Goal: Find contact information: Find specific fact

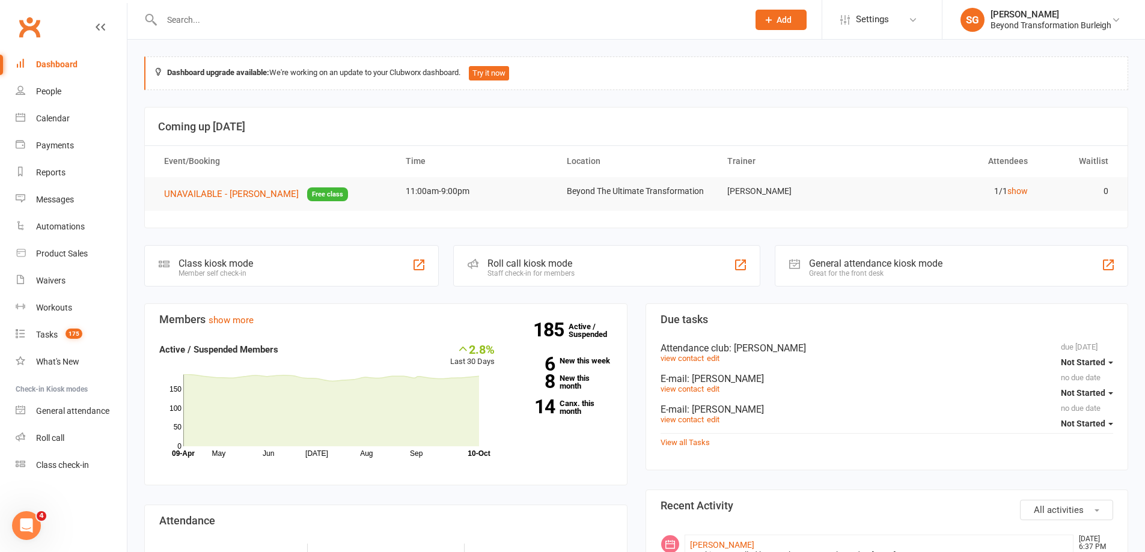
click at [257, 22] on input "text" at bounding box center [449, 19] width 582 height 17
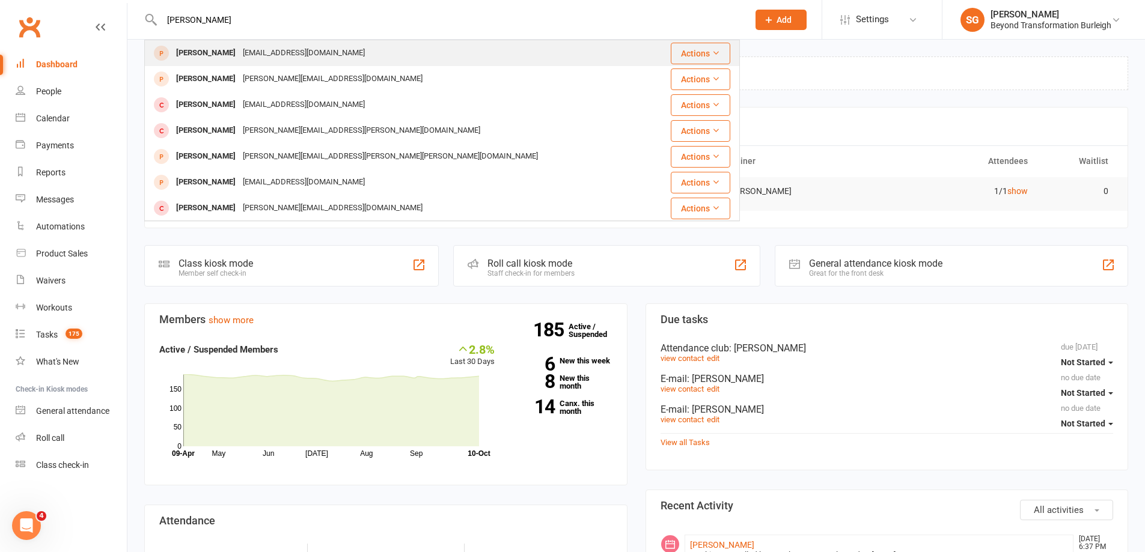
type input "[PERSON_NAME]"
click at [264, 48] on div "[EMAIL_ADDRESS][DOMAIN_NAME]" at bounding box center [303, 52] width 129 height 17
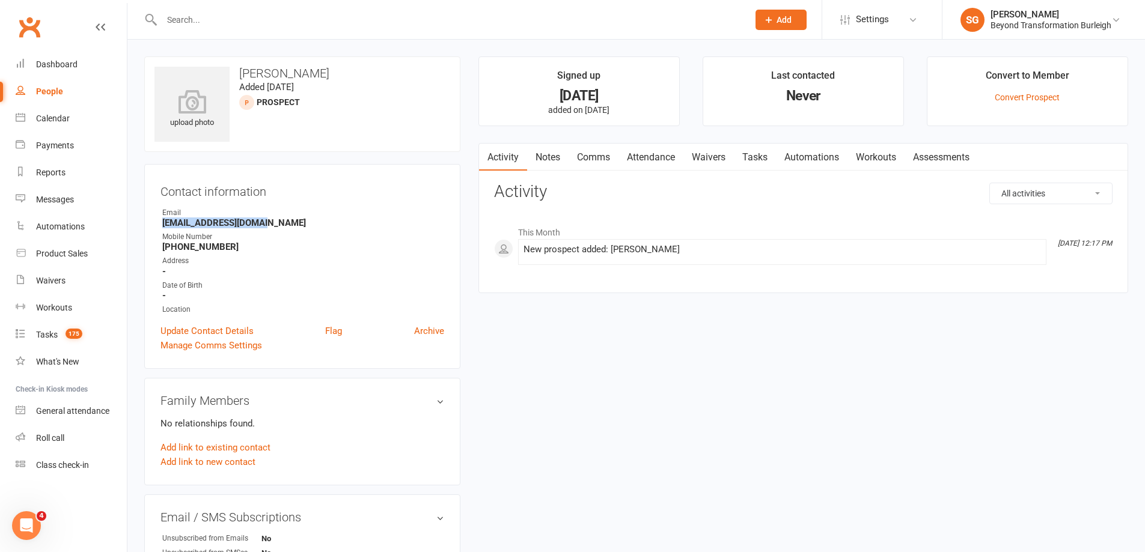
drag, startPoint x: 274, startPoint y: 227, endPoint x: 165, endPoint y: 228, distance: 108.8
click at [165, 228] on strong "[EMAIL_ADDRESS][DOMAIN_NAME]" at bounding box center [303, 223] width 282 height 11
copy strong "[EMAIL_ADDRESS][DOMAIN_NAME]"
drag, startPoint x: 237, startPoint y: 248, endPoint x: 142, endPoint y: 251, distance: 95.0
click at [142, 251] on div "upload photo Greg Ryan Added 8 October, 2025 prospect Contact information Owner…" at bounding box center [302, 543] width 334 height 973
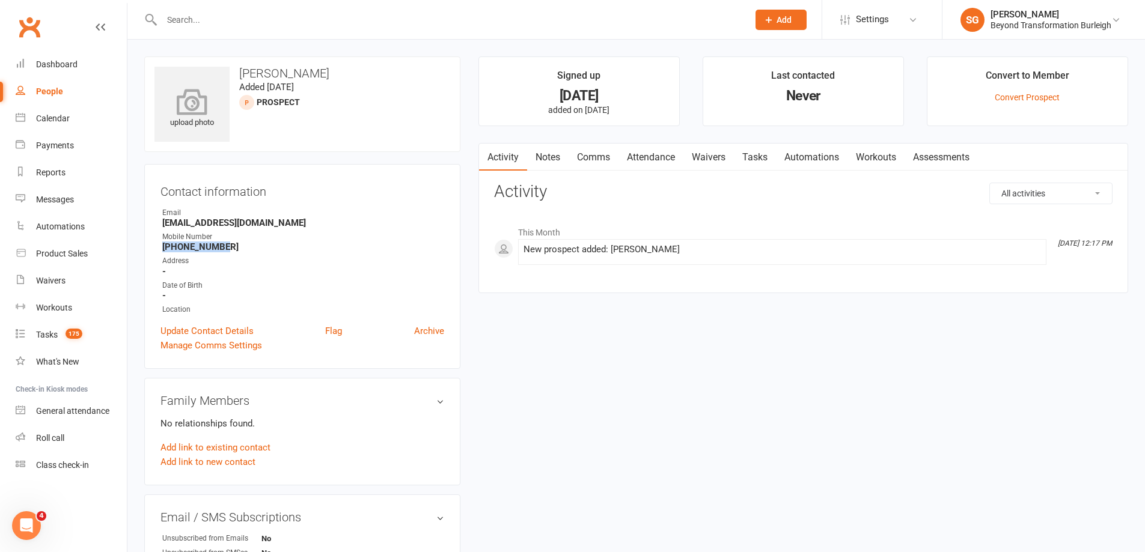
copy strong "[PHONE_NUMBER]"
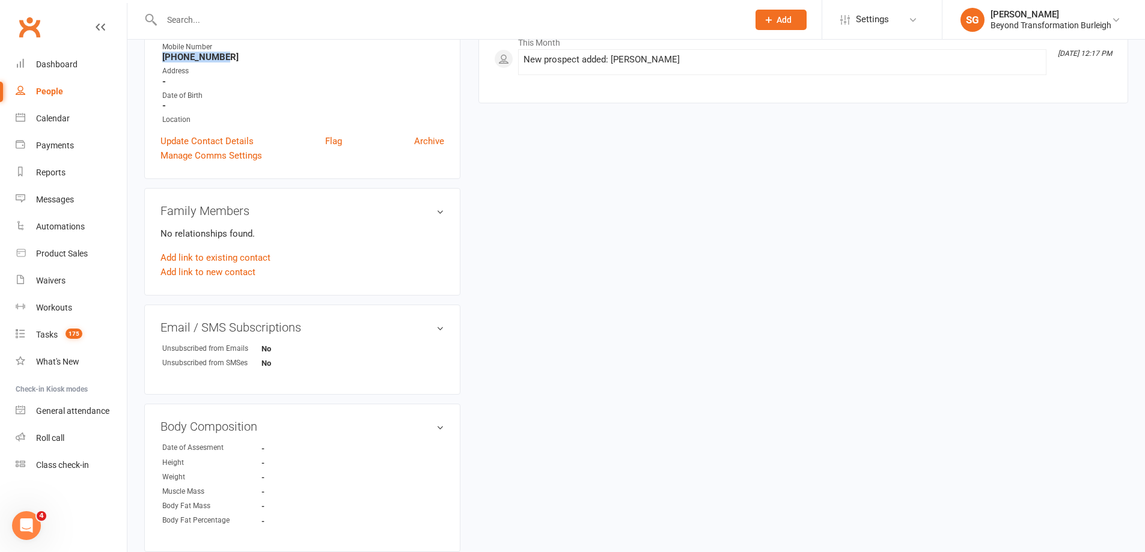
scroll to position [120, 0]
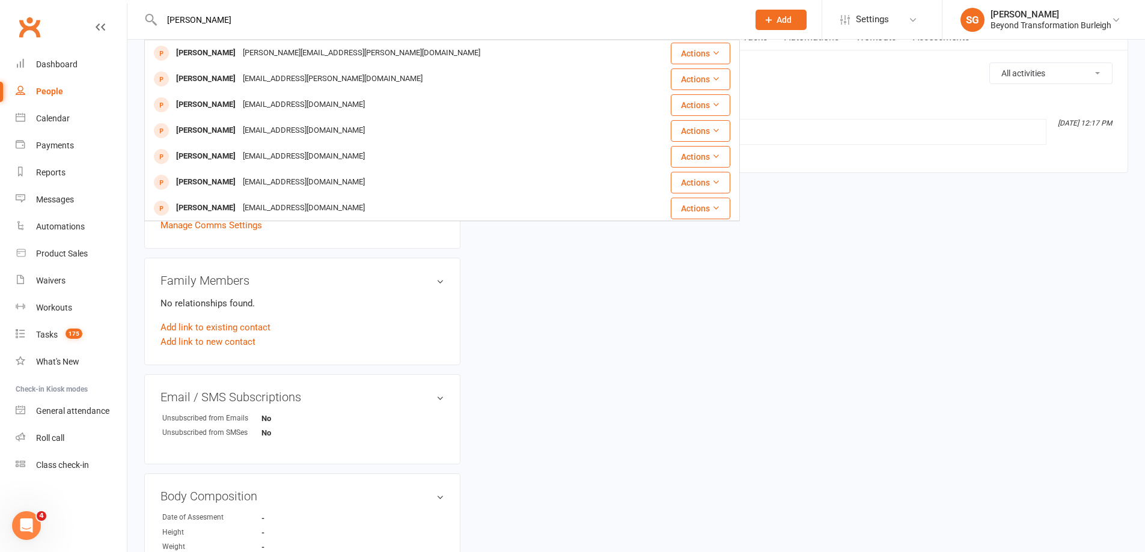
click at [179, 20] on input "[PERSON_NAME]" at bounding box center [449, 19] width 582 height 17
type input "[PERSON_NAME]"
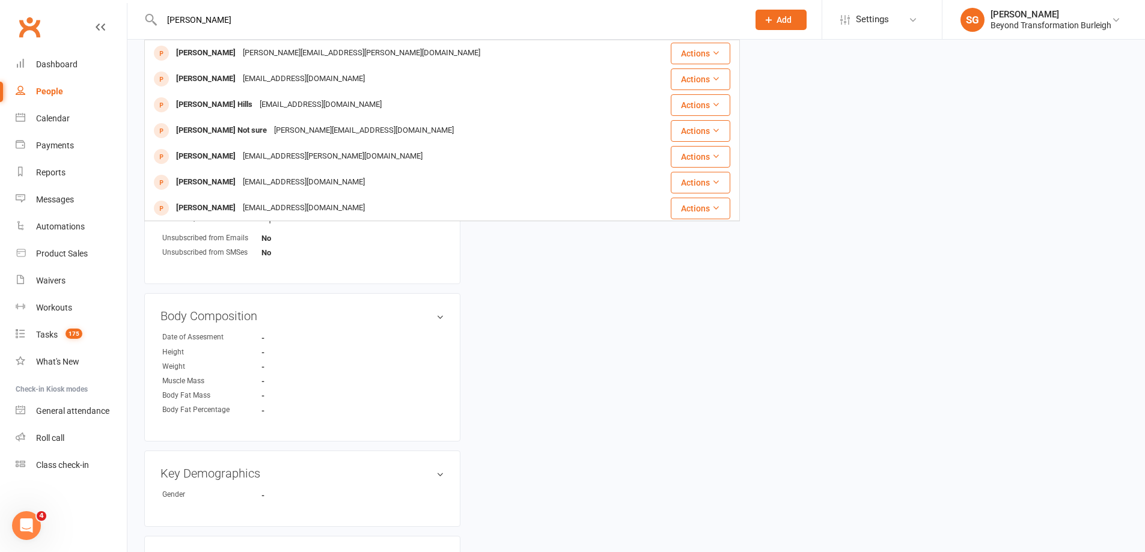
click at [520, 387] on div "upload photo [PERSON_NAME] Added [DATE] prospect Contact information Owner Emai…" at bounding box center [636, 242] width 1002 height 973
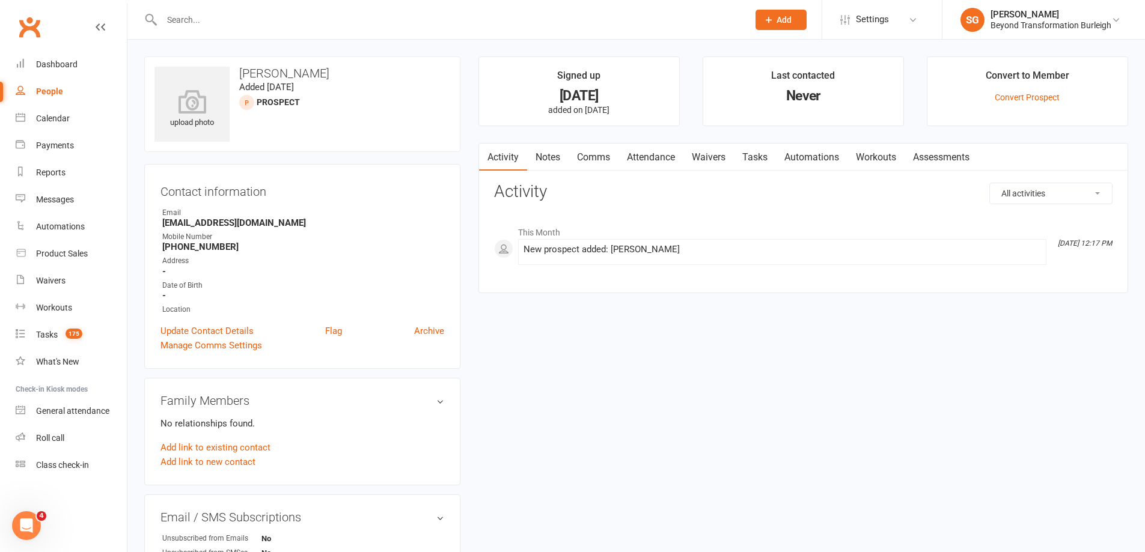
click at [377, 12] on input "text" at bounding box center [449, 19] width 582 height 17
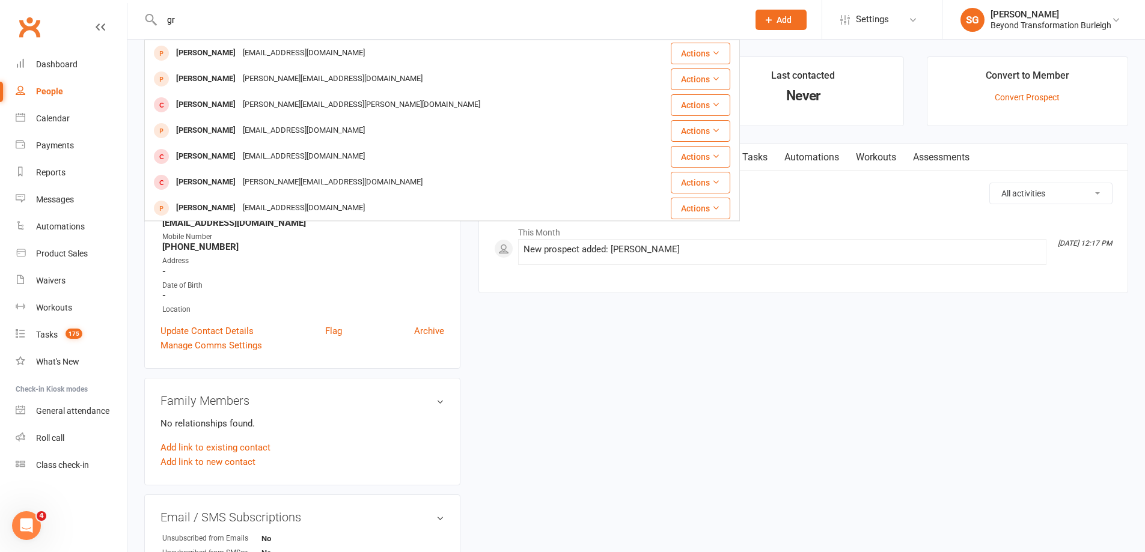
type input "g"
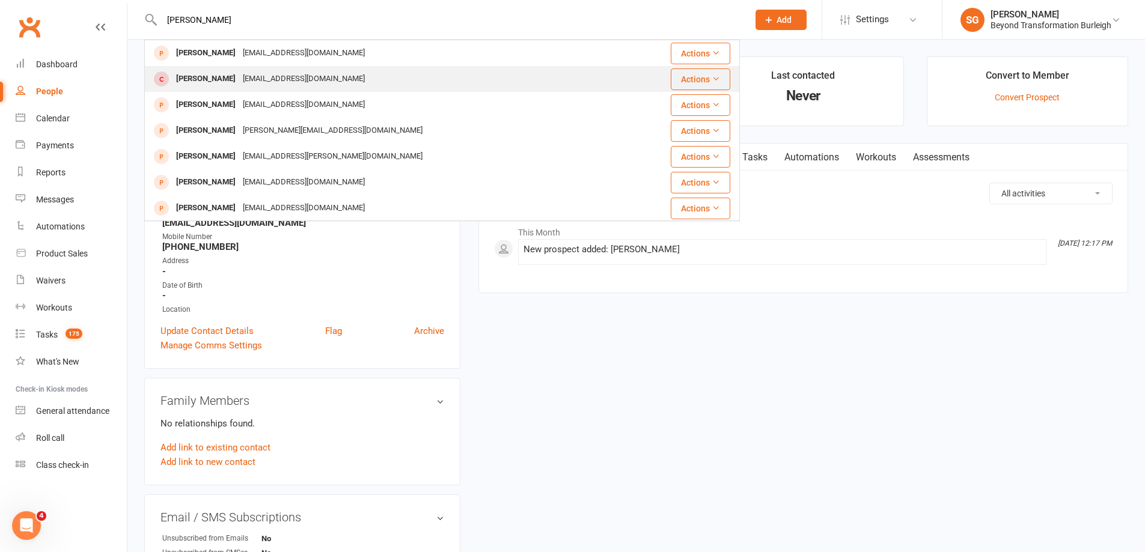
type input "[PERSON_NAME]"
click at [249, 81] on div "[EMAIL_ADDRESS][DOMAIN_NAME]" at bounding box center [303, 78] width 129 height 17
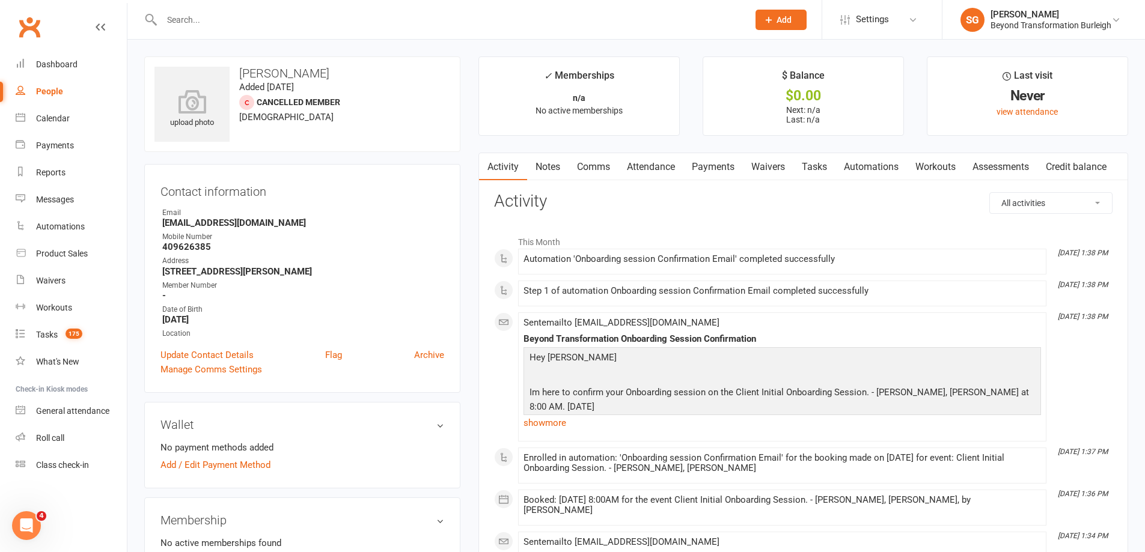
click at [267, 31] on div at bounding box center [442, 19] width 596 height 39
click at [269, 24] on input "text" at bounding box center [449, 19] width 582 height 17
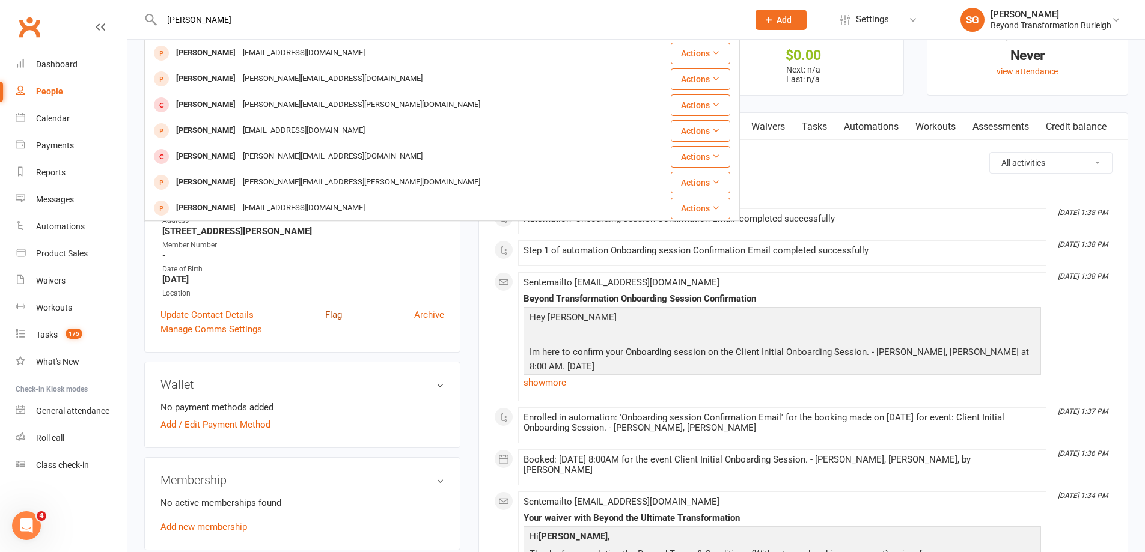
type input "[PERSON_NAME]"
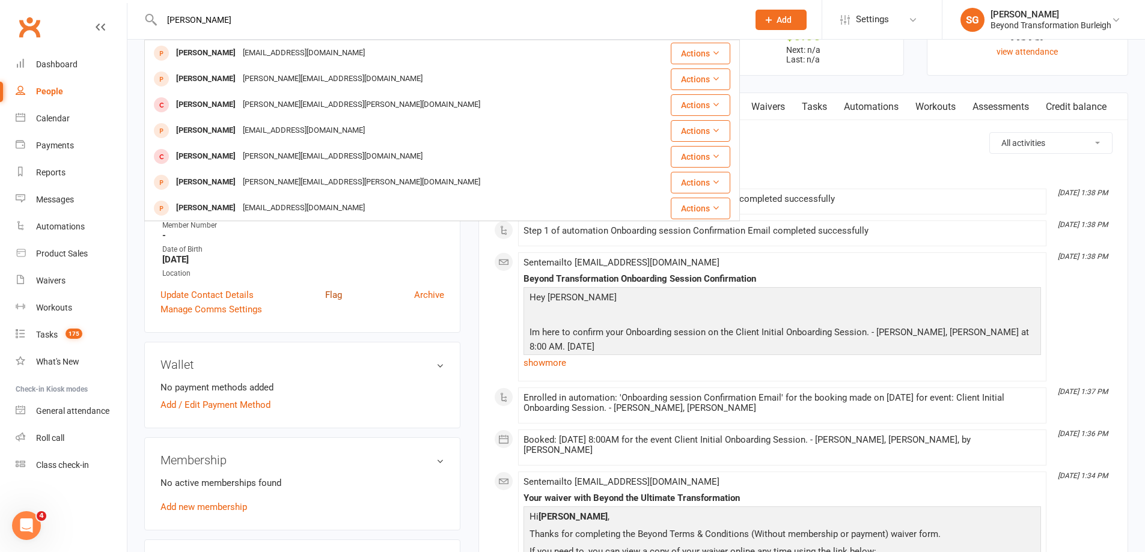
click at [335, 298] on link "Flag" at bounding box center [333, 295] width 17 height 14
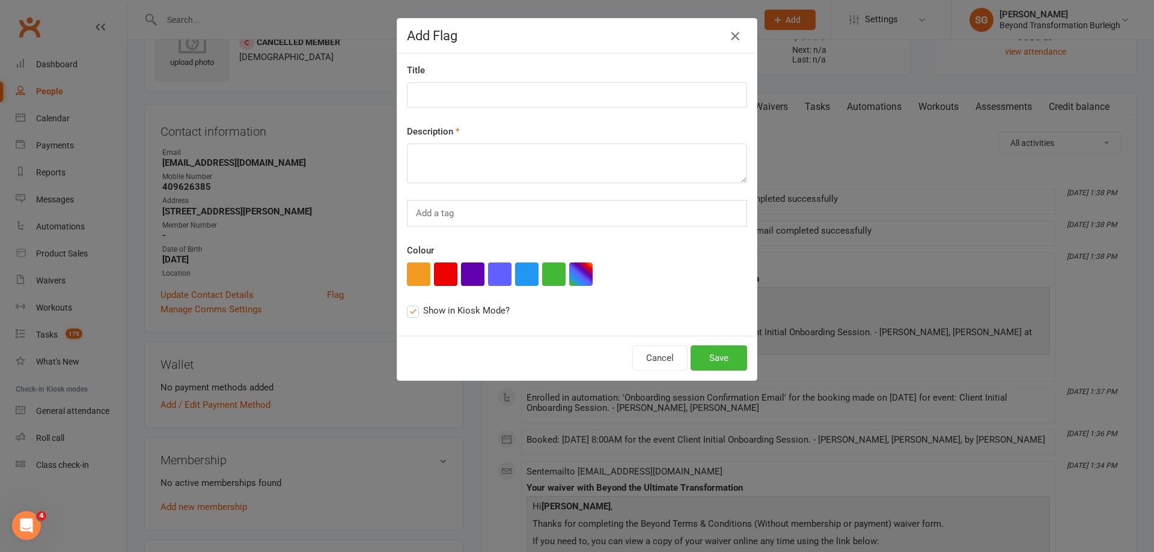
click at [735, 38] on icon "button" at bounding box center [735, 36] width 14 height 14
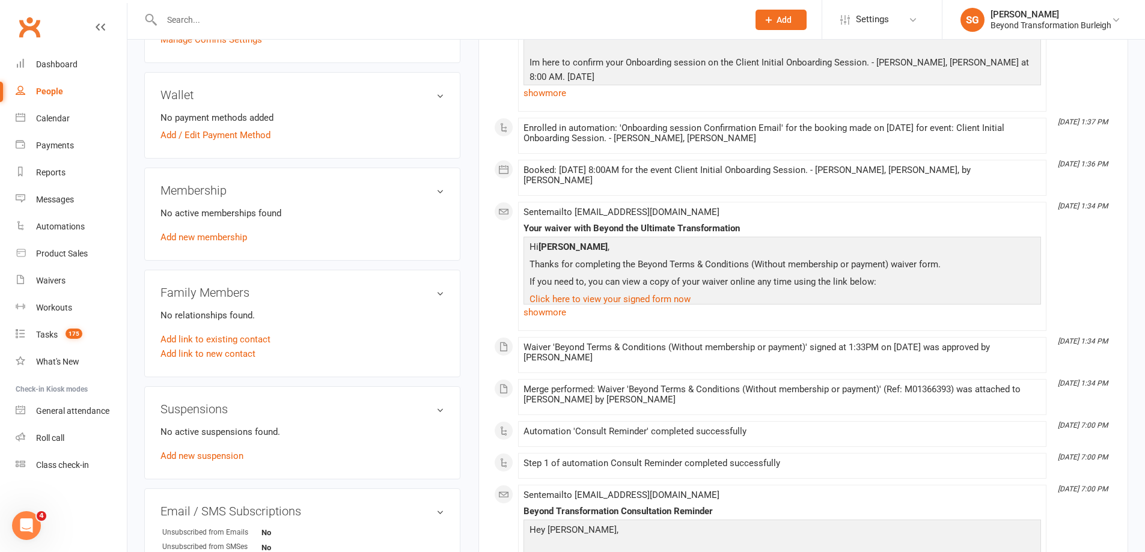
scroll to position [301, 0]
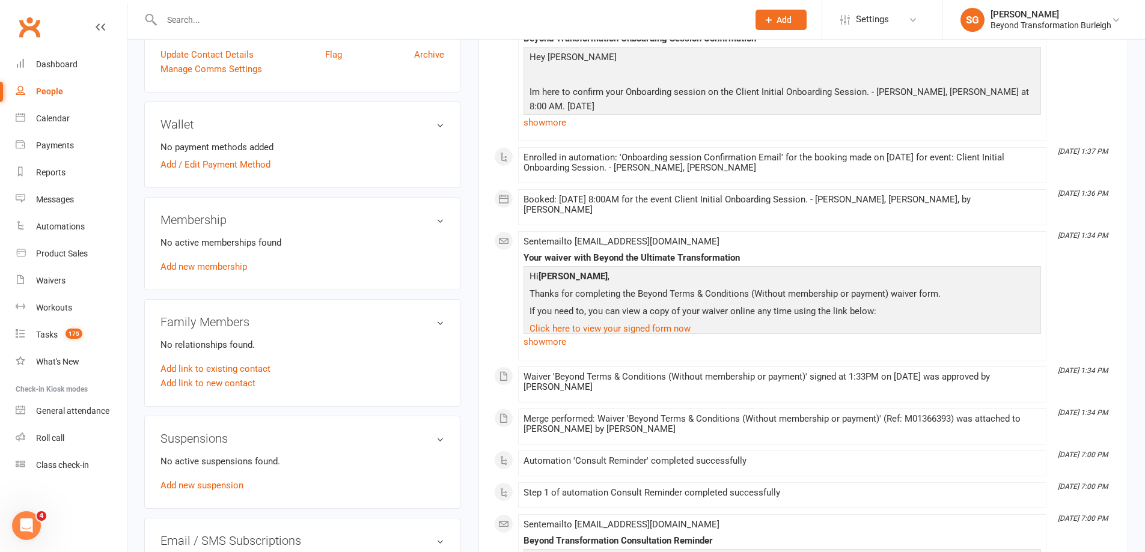
click at [204, 27] on input "text" at bounding box center [449, 19] width 582 height 17
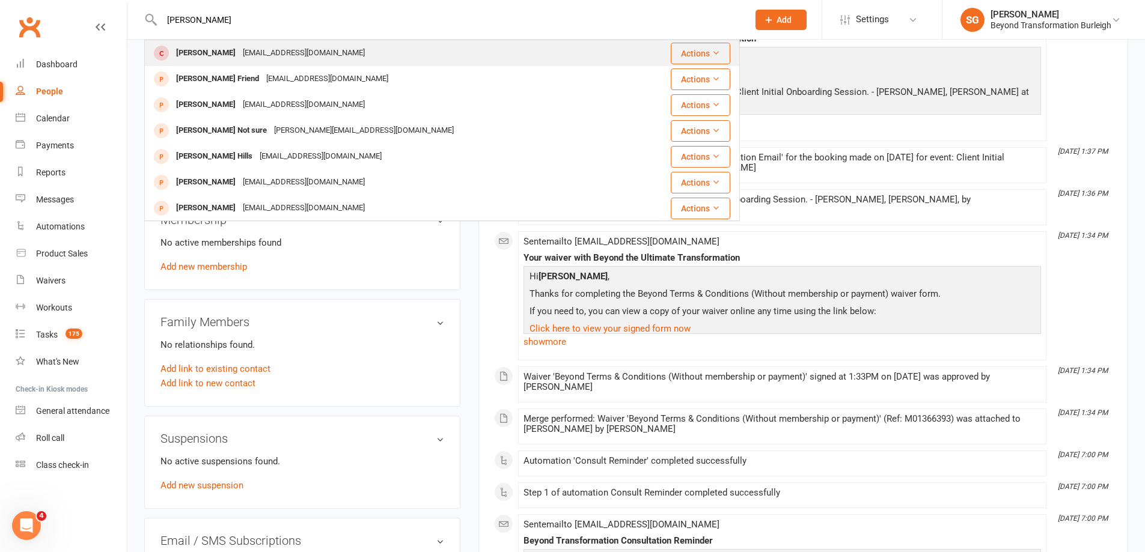
type input "[PERSON_NAME]"
click at [251, 53] on div "[EMAIL_ADDRESS][DOMAIN_NAME]" at bounding box center [303, 52] width 129 height 17
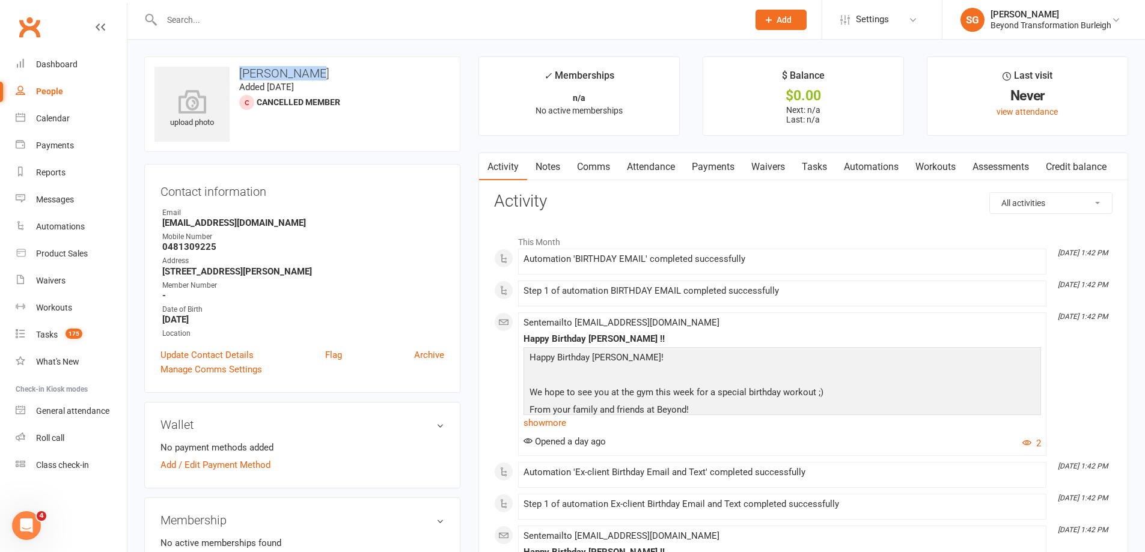
drag, startPoint x: 287, startPoint y: 75, endPoint x: 315, endPoint y: 75, distance: 28.3
click at [315, 75] on h3 "[PERSON_NAME]" at bounding box center [302, 73] width 296 height 13
drag, startPoint x: 163, startPoint y: 220, endPoint x: 290, endPoint y: 233, distance: 128.1
click at [290, 233] on ul "Owner Email [EMAIL_ADDRESS][DOMAIN_NAME] Mobile Number [PHONE_NUMBER] Address […" at bounding box center [302, 273] width 284 height 132
copy ul "[EMAIL_ADDRESS][DOMAIN_NAME] Mobile Number"
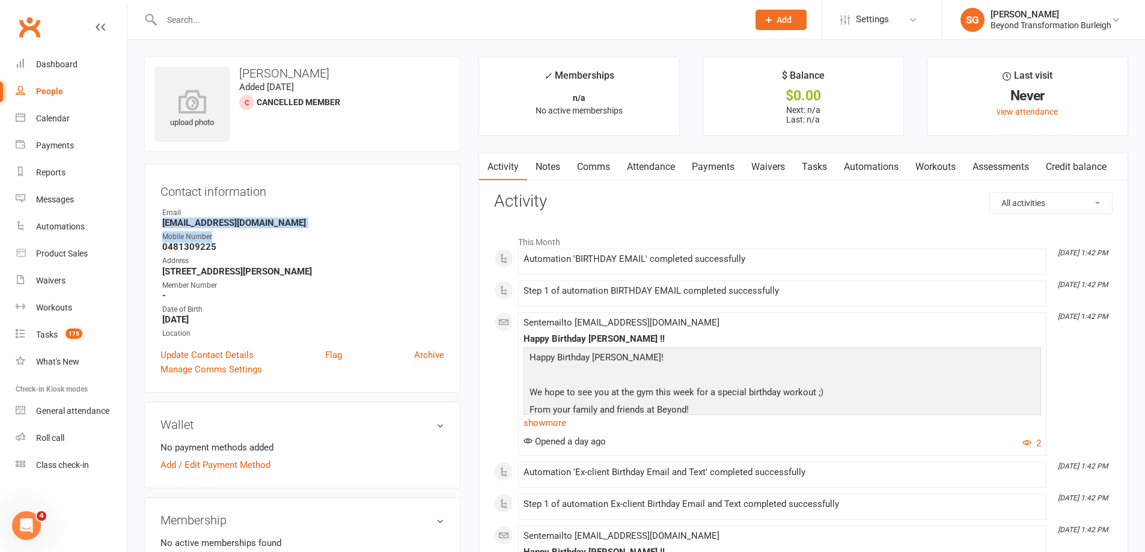
click at [267, 228] on strong "[EMAIL_ADDRESS][DOMAIN_NAME]" at bounding box center [303, 223] width 282 height 11
click at [246, 221] on strong "[EMAIL_ADDRESS][DOMAIN_NAME]" at bounding box center [303, 223] width 282 height 11
copy render-form-field "[EMAIL_ADDRESS][DOMAIN_NAME]"
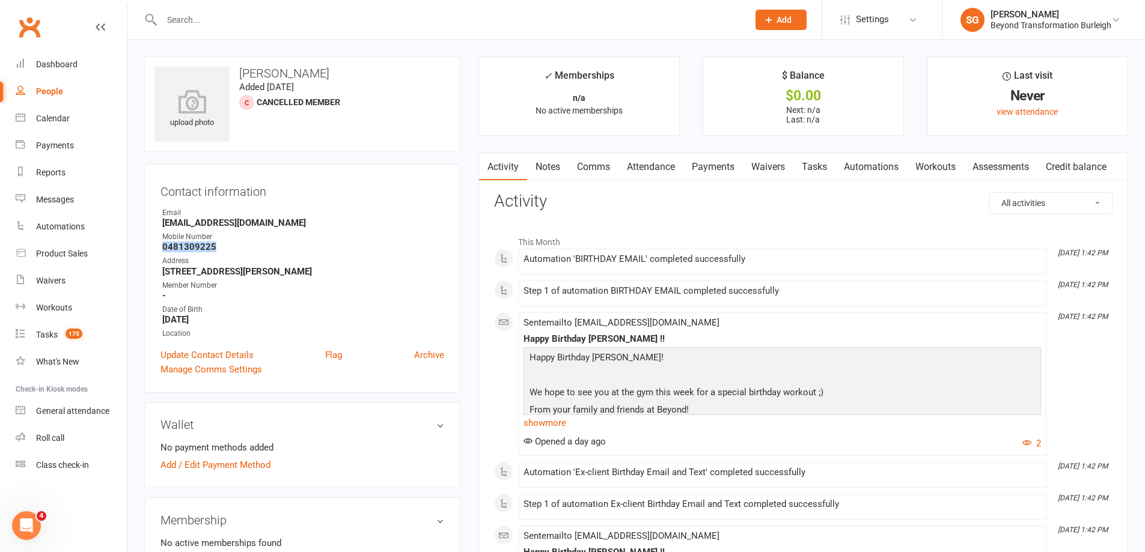
drag, startPoint x: 155, startPoint y: 245, endPoint x: 250, endPoint y: 248, distance: 95.0
click at [249, 248] on div "Contact information Owner Email [EMAIL_ADDRESS][DOMAIN_NAME] Mobile Number [PHO…" at bounding box center [302, 278] width 316 height 229
copy strong "0481309225"
click at [651, 161] on link "Attendance" at bounding box center [651, 167] width 65 height 28
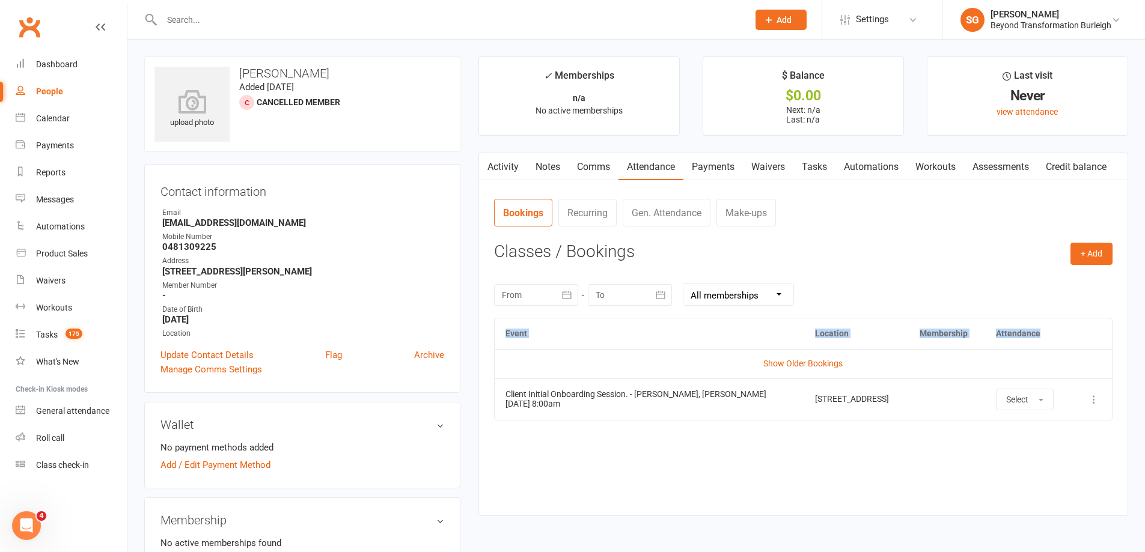
drag, startPoint x: 1074, startPoint y: 266, endPoint x: 918, endPoint y: 479, distance: 264.5
click at [921, 479] on div "+ Add Book Event Add Appointment Book a Friend Classes / Bookings [DATE] Sun Mo…" at bounding box center [803, 370] width 619 height 255
click at [894, 494] on div "Event Location Membership Attendance Show Older Bookings Client Initial Onboard…" at bounding box center [803, 408] width 619 height 180
click at [820, 432] on div "Event Location Membership Attendance Show Older Bookings Client Initial Onboard…" at bounding box center [803, 408] width 619 height 180
click at [632, 415] on td "Client Initial Onboarding Session. - [PERSON_NAME], [PERSON_NAME] [DATE] 8:00am" at bounding box center [650, 399] width 310 height 41
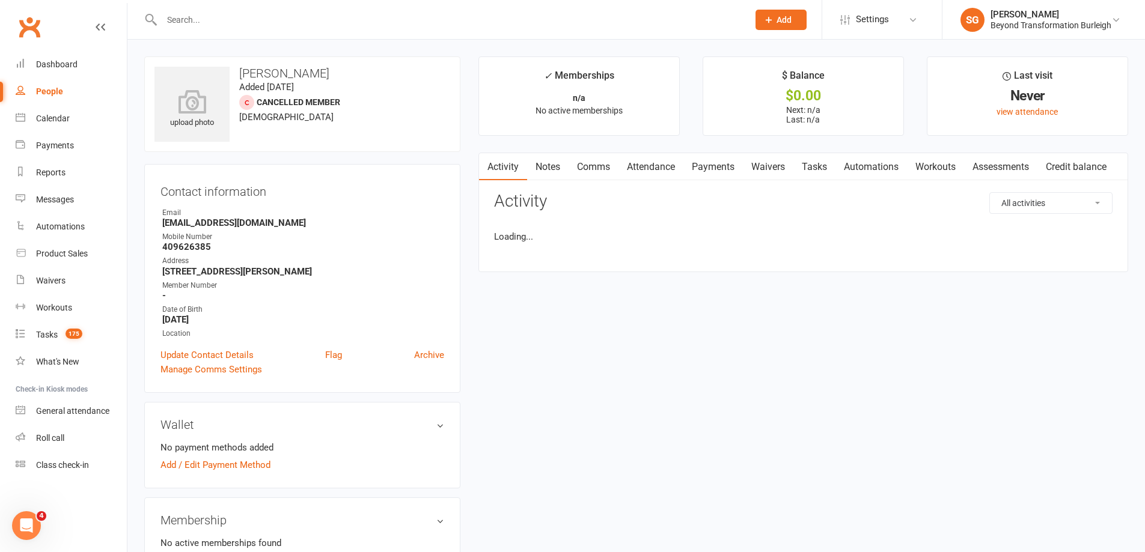
click at [209, 15] on input "text" at bounding box center [449, 19] width 582 height 17
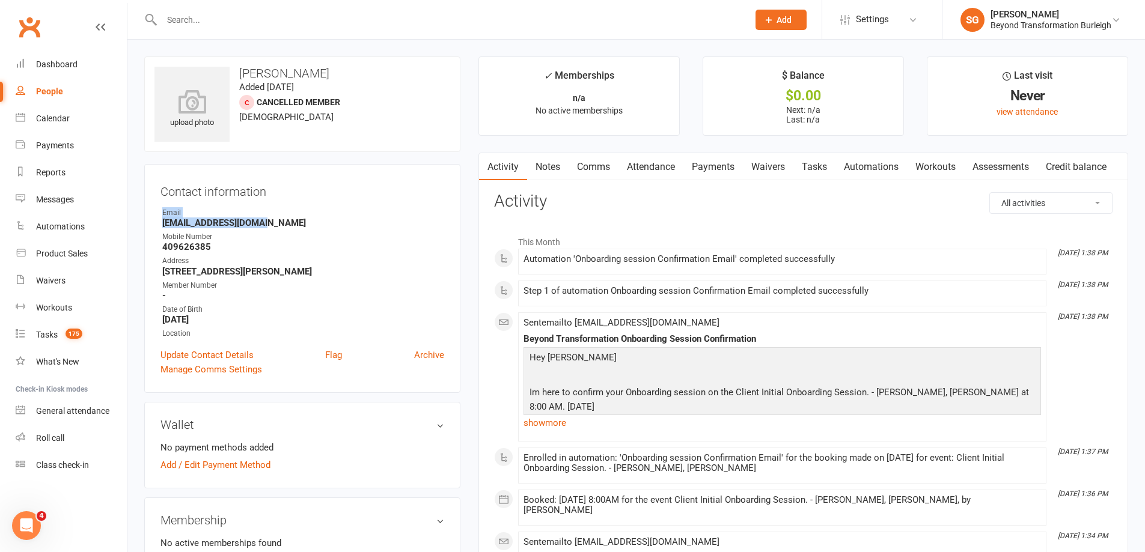
copy li "Email [EMAIL_ADDRESS][DOMAIN_NAME]"
drag, startPoint x: 260, startPoint y: 220, endPoint x: 142, endPoint y: 218, distance: 118.4
click at [179, 224] on strong "[EMAIL_ADDRESS][DOMAIN_NAME]" at bounding box center [303, 223] width 282 height 11
click at [179, 223] on strong "[EMAIL_ADDRESS][DOMAIN_NAME]" at bounding box center [303, 223] width 282 height 11
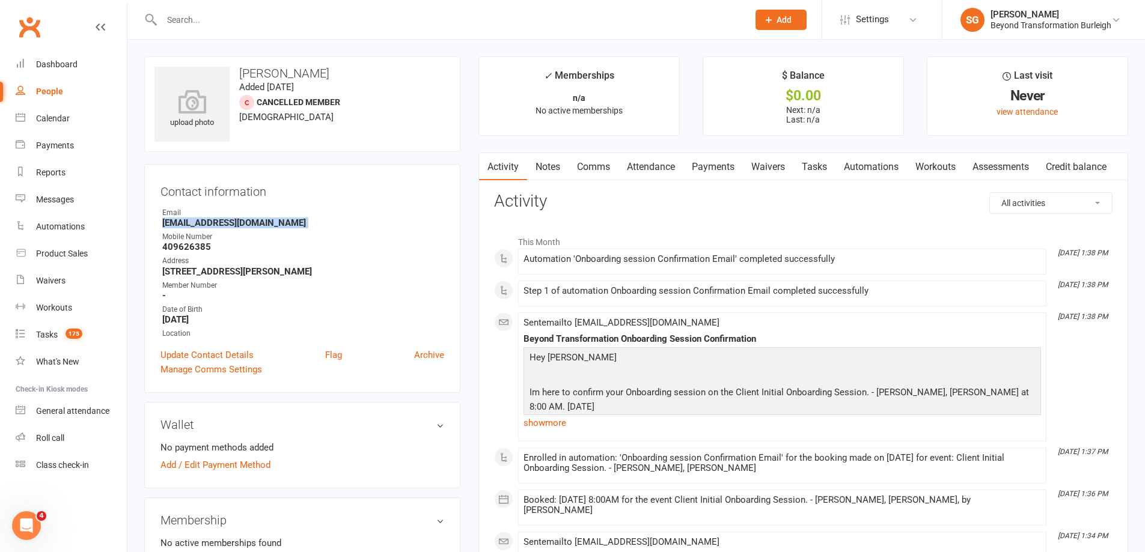
click at [179, 223] on strong "[EMAIL_ADDRESS][DOMAIN_NAME]" at bounding box center [303, 223] width 282 height 11
copy render-form-field "[EMAIL_ADDRESS][DOMAIN_NAME]"
drag, startPoint x: 183, startPoint y: 248, endPoint x: 161, endPoint y: 168, distance: 82.2
copy li "Mobile Number [PHONE_NUMBER]"
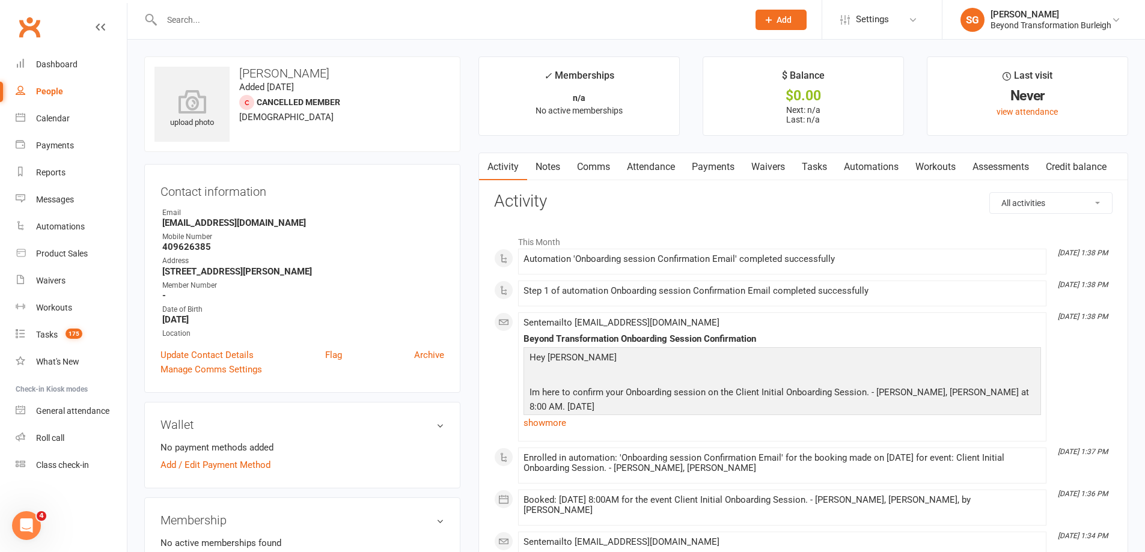
click at [247, 228] on strong "[EMAIL_ADDRESS][DOMAIN_NAME]" at bounding box center [303, 223] width 282 height 11
drag, startPoint x: 219, startPoint y: 252, endPoint x: 286, endPoint y: 104, distance: 162.5
click at [148, 243] on div "Contact information Owner Email [EMAIL_ADDRESS][DOMAIN_NAME] Mobile Number [PHO…" at bounding box center [302, 278] width 316 height 229
copy strong "409626385"
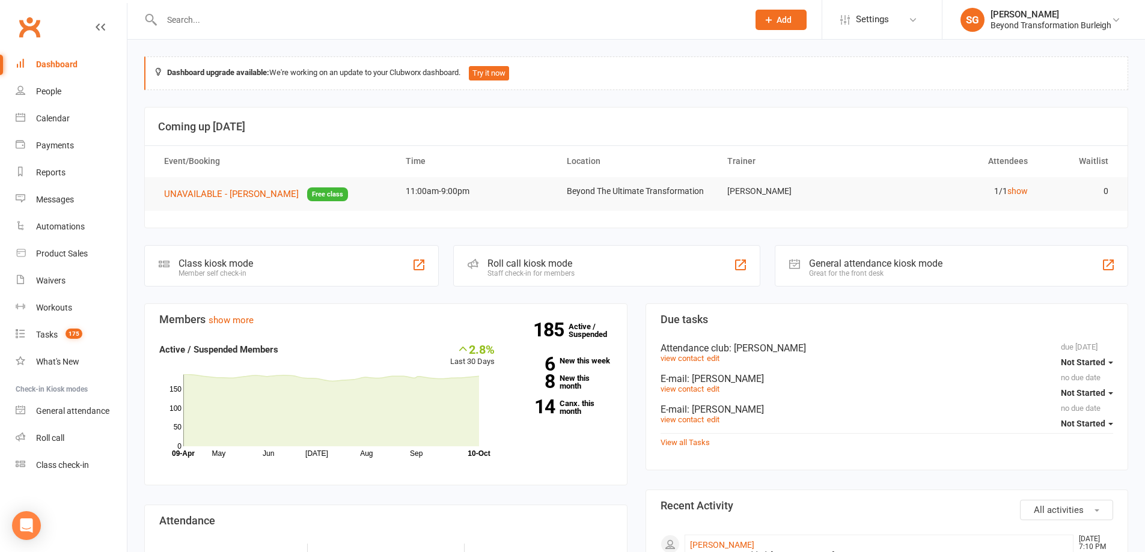
click at [237, 20] on input "text" at bounding box center [449, 19] width 582 height 17
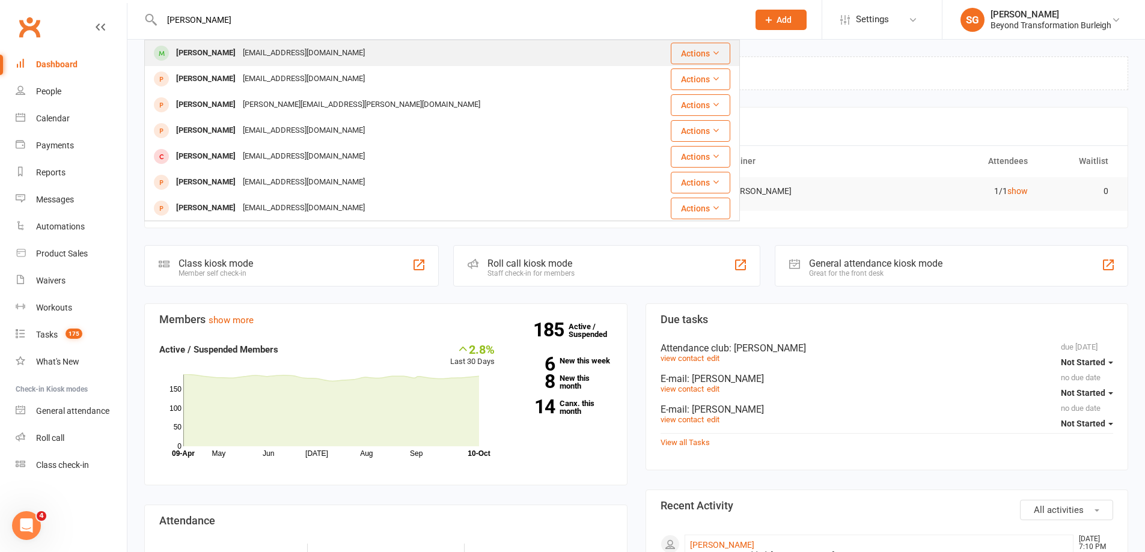
type input "nicola vell"
click at [239, 49] on div "nicole2974@outlook.com" at bounding box center [303, 52] width 129 height 17
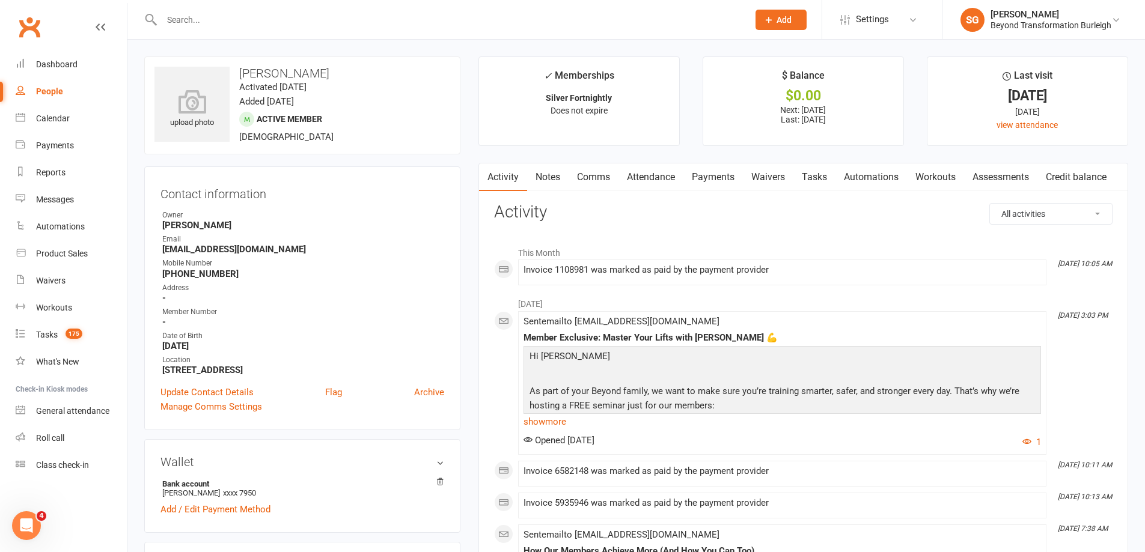
click at [225, 245] on strong "nicole2974@outlook.com" at bounding box center [303, 249] width 282 height 11
copy render-form-field "nicole2974@outlook.com"
click at [61, 197] on div "Messages" at bounding box center [55, 200] width 38 height 10
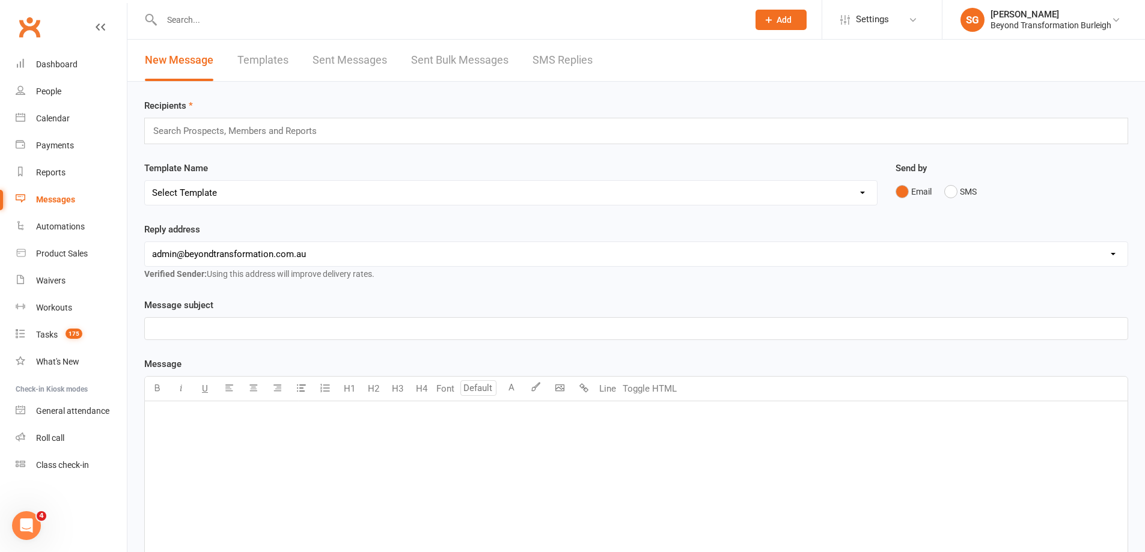
click at [546, 51] on link "SMS Replies" at bounding box center [563, 60] width 60 height 41
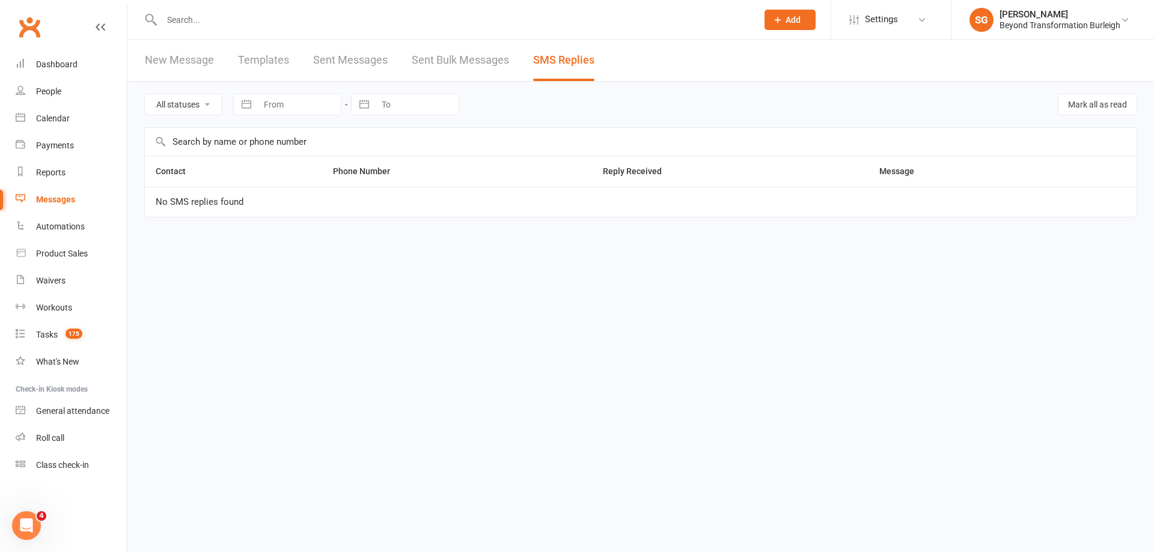
click at [339, 150] on input "text" at bounding box center [641, 142] width 992 height 28
paste input "nicole2974@outlook.com"
type input "nicole2974@outlook.com"
